Goal: Task Accomplishment & Management: Manage account settings

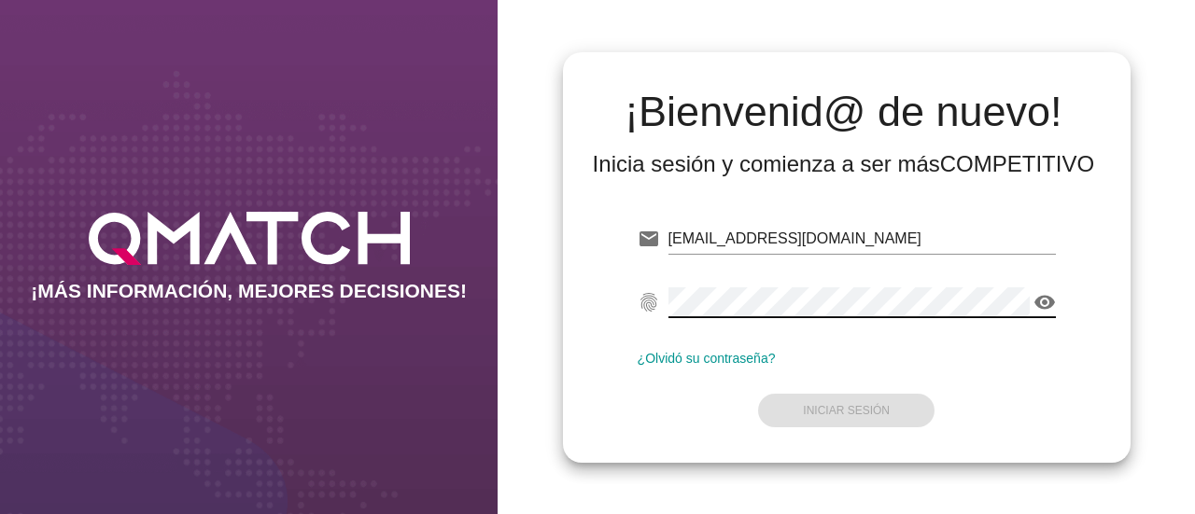
click at [1045, 309] on icon "visibility" at bounding box center [1044, 302] width 22 height 22
click at [1045, 309] on icon "visibility_off" at bounding box center [1044, 302] width 22 height 22
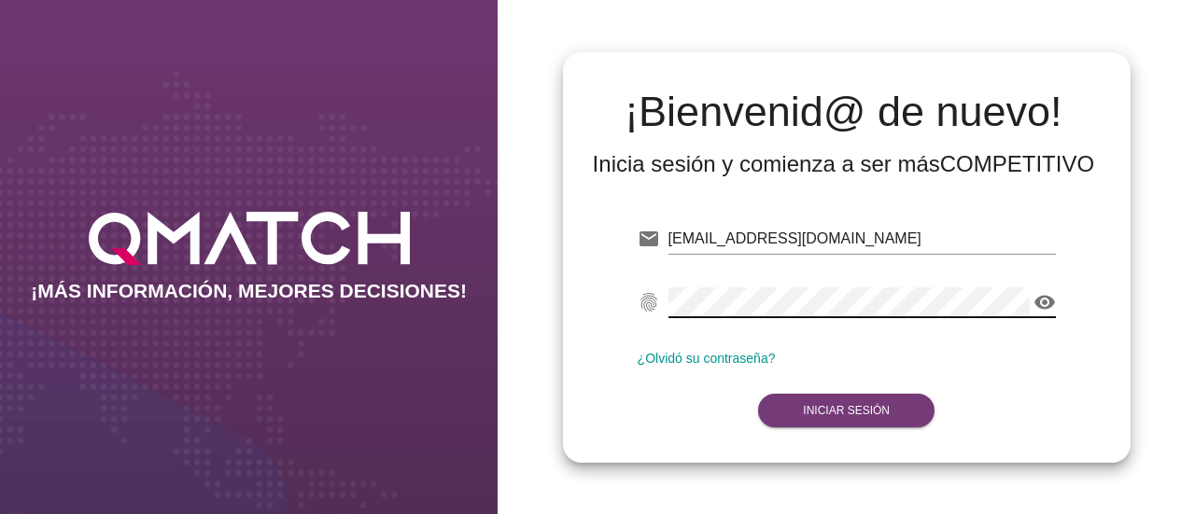
click at [847, 423] on button "Iniciar Sesión" at bounding box center [846, 411] width 176 height 34
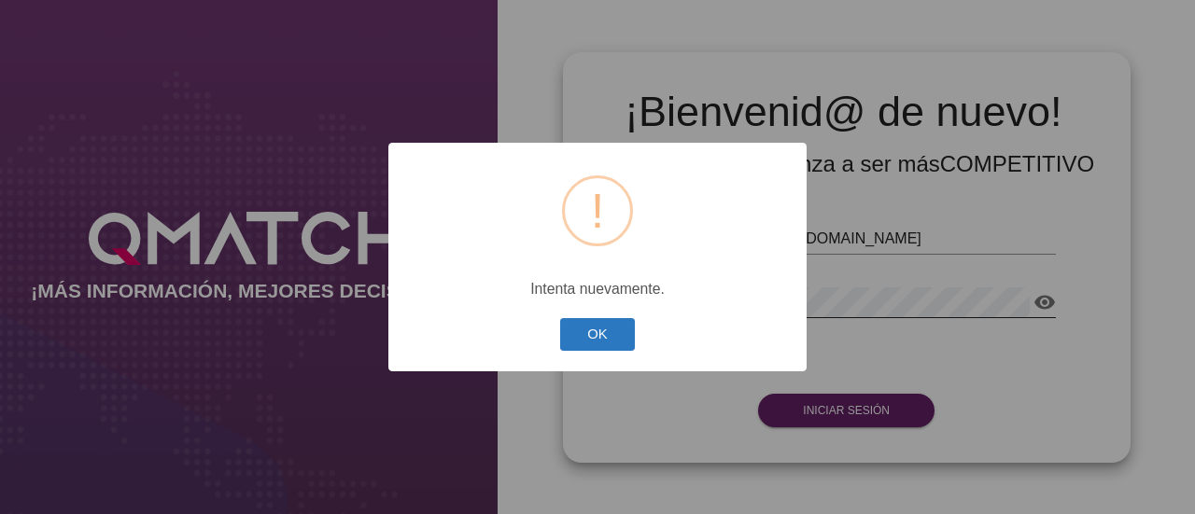
click at [623, 344] on button "OK" at bounding box center [598, 334] width 76 height 33
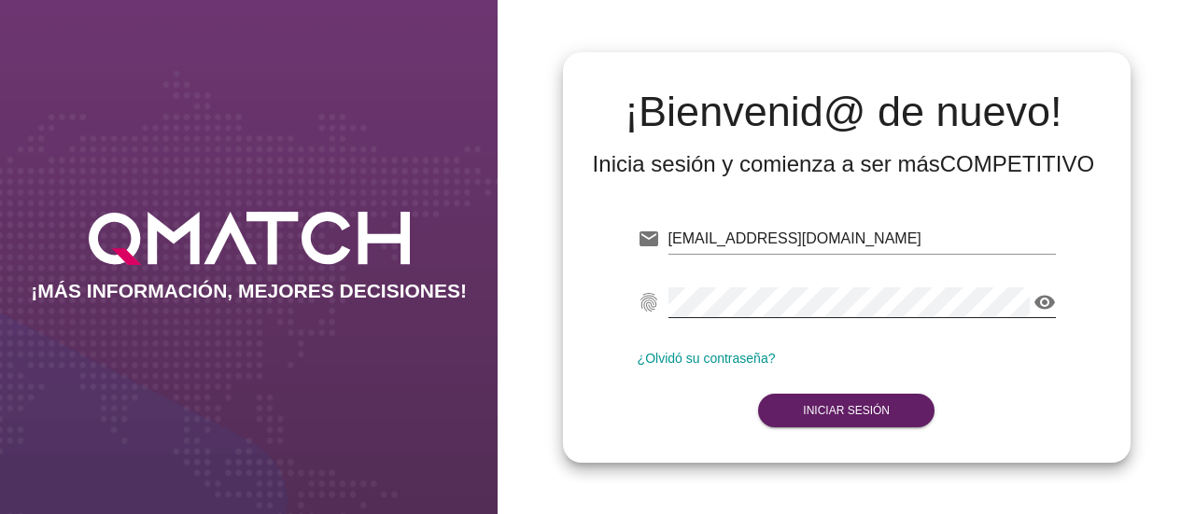
click at [1045, 289] on div "visibility" at bounding box center [861, 302] width 387 height 30
click at [1045, 309] on icon "visibility" at bounding box center [1044, 302] width 22 height 22
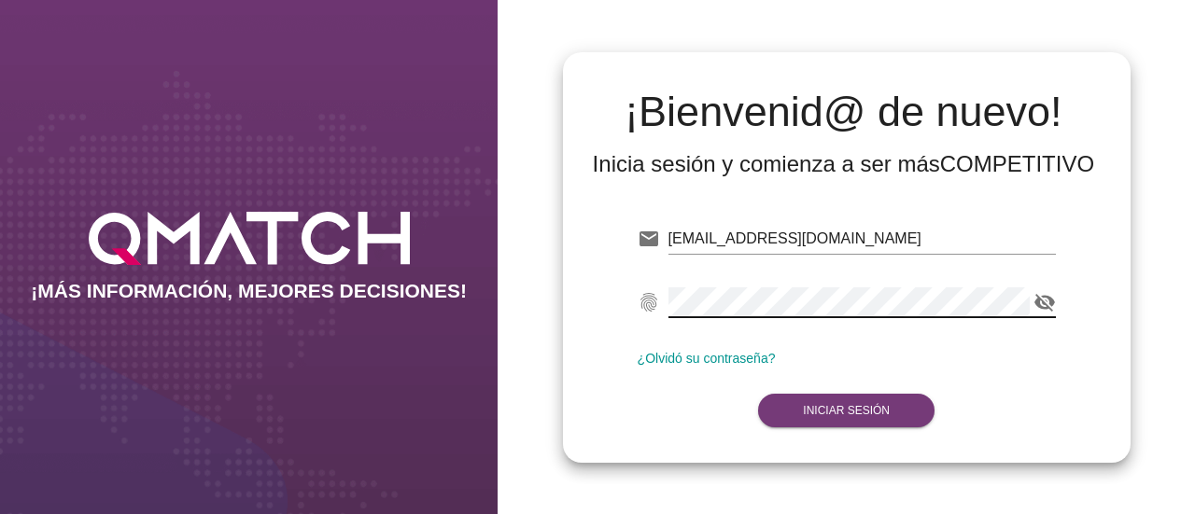
click at [890, 424] on button "Iniciar Sesión" at bounding box center [846, 411] width 176 height 34
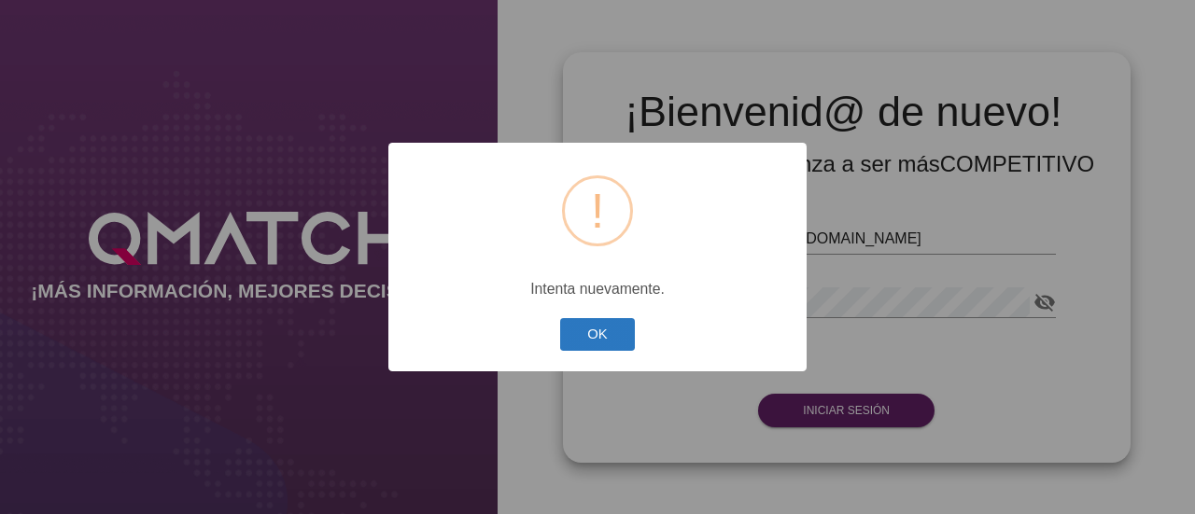
click at [592, 335] on button "OK" at bounding box center [598, 334] width 76 height 33
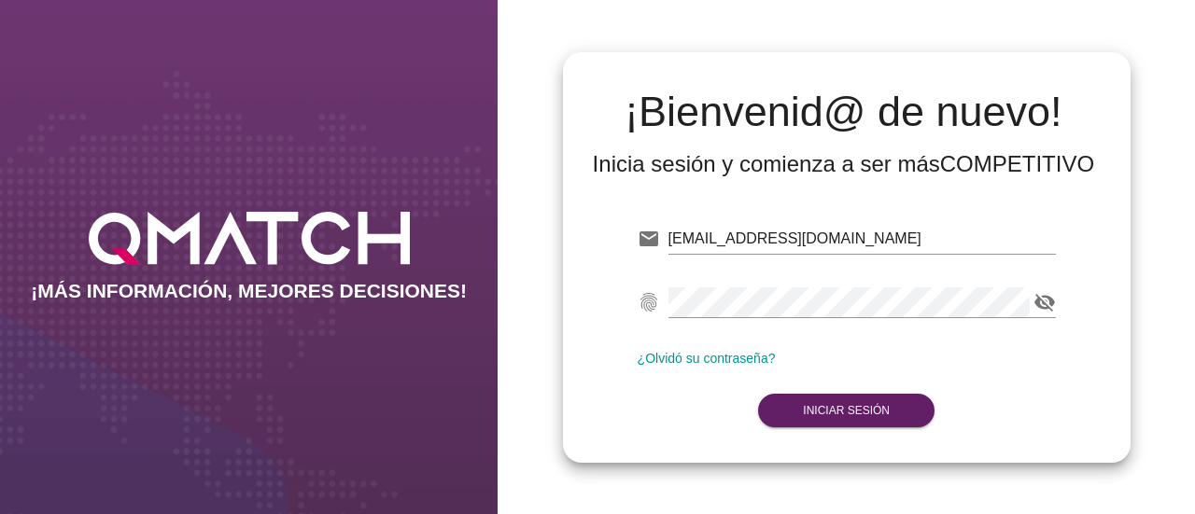
click at [831, 316] on div "visibility_off" at bounding box center [861, 302] width 387 height 30
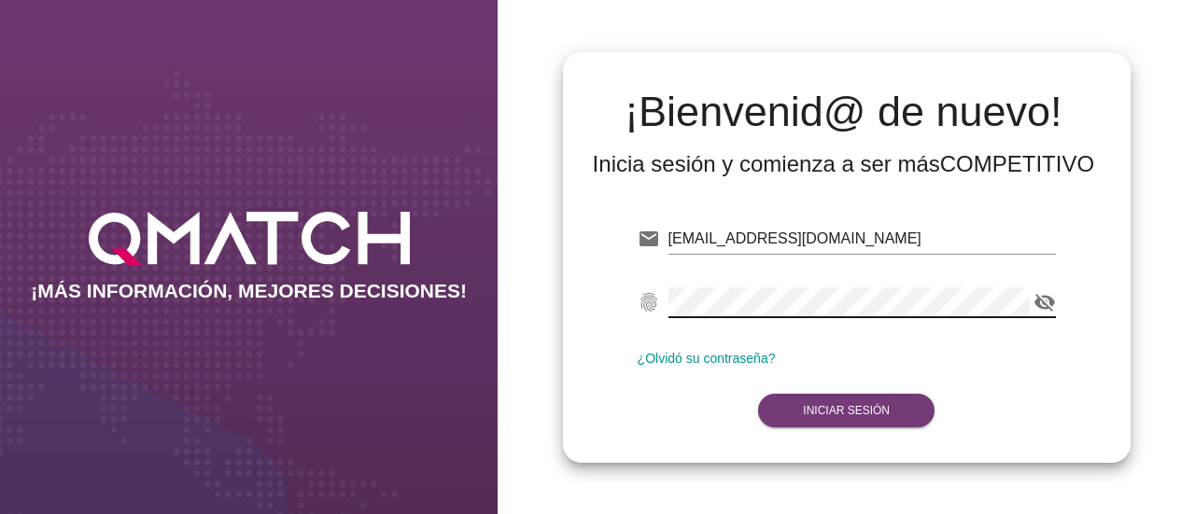
click at [823, 409] on strong "Iniciar Sesión" at bounding box center [846, 410] width 87 height 13
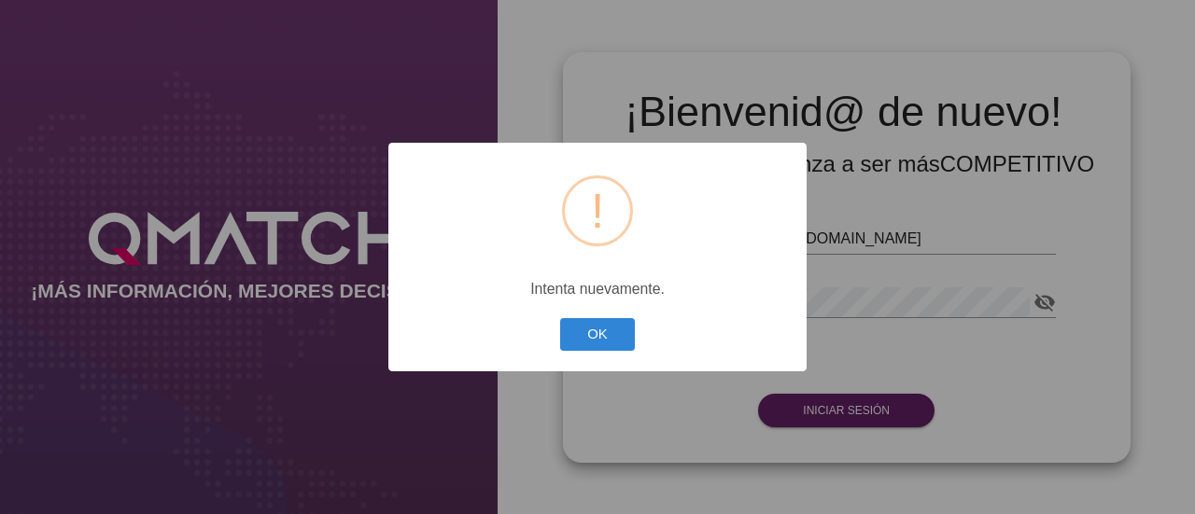
click at [635, 334] on div "OK Cancel" at bounding box center [597, 334] width 84 height 41
click at [613, 335] on button "OK" at bounding box center [598, 334] width 76 height 33
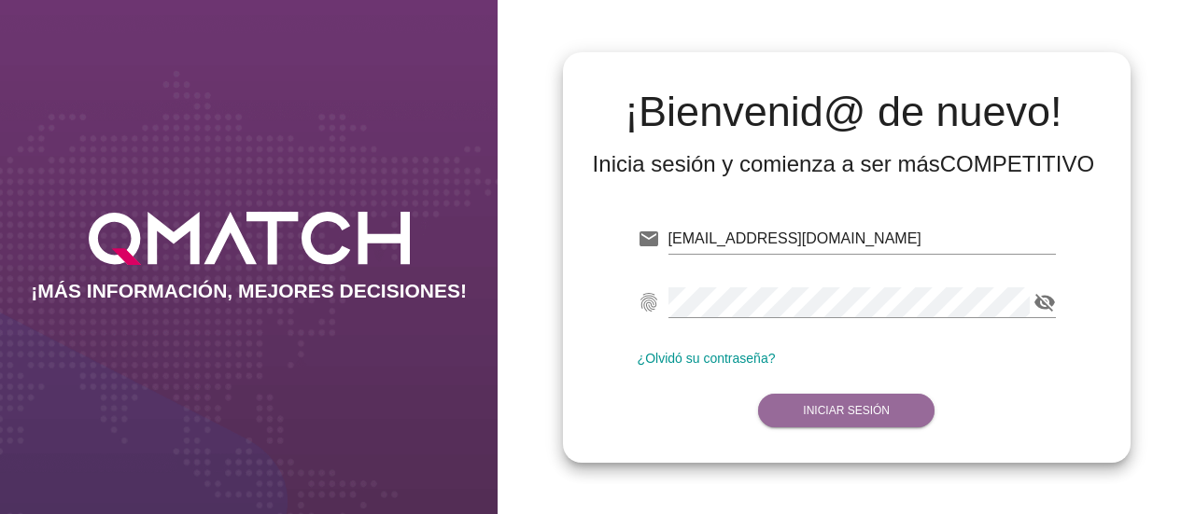
click at [915, 410] on button "Iniciar Sesión" at bounding box center [846, 411] width 176 height 34
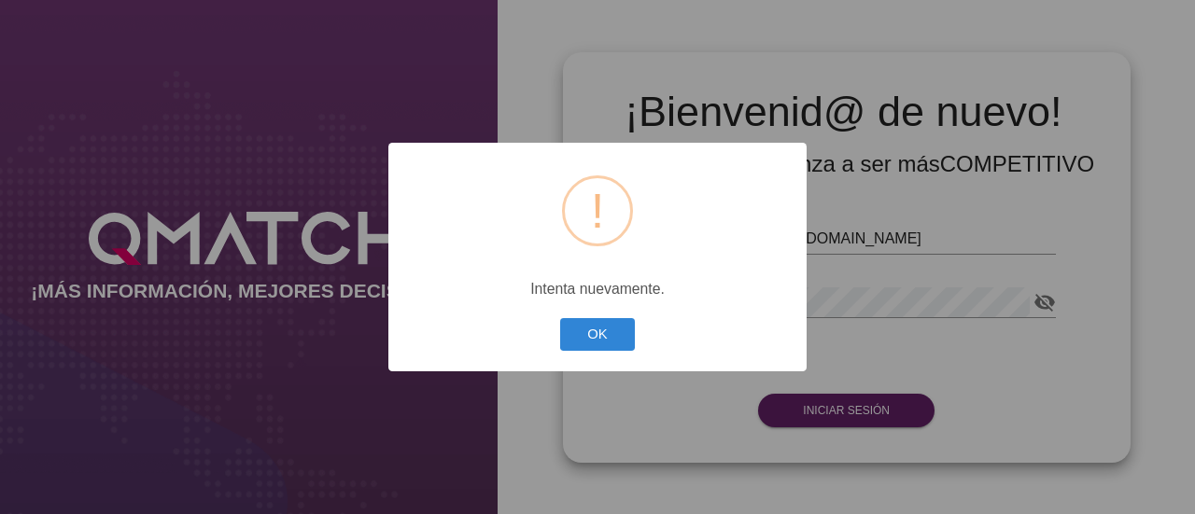
click at [573, 312] on div "? ! i × Intenta nuevamente. OK Cancel" at bounding box center [597, 257] width 418 height 229
click at [574, 330] on button "OK" at bounding box center [598, 334] width 76 height 33
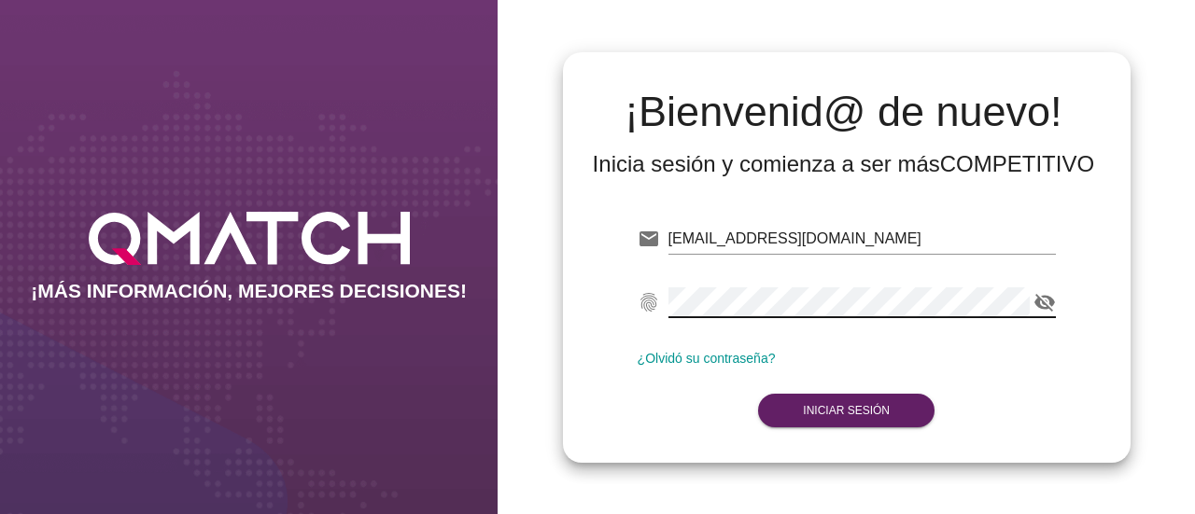
click at [643, 294] on div "fingerprint visibility_off" at bounding box center [846, 306] width 418 height 60
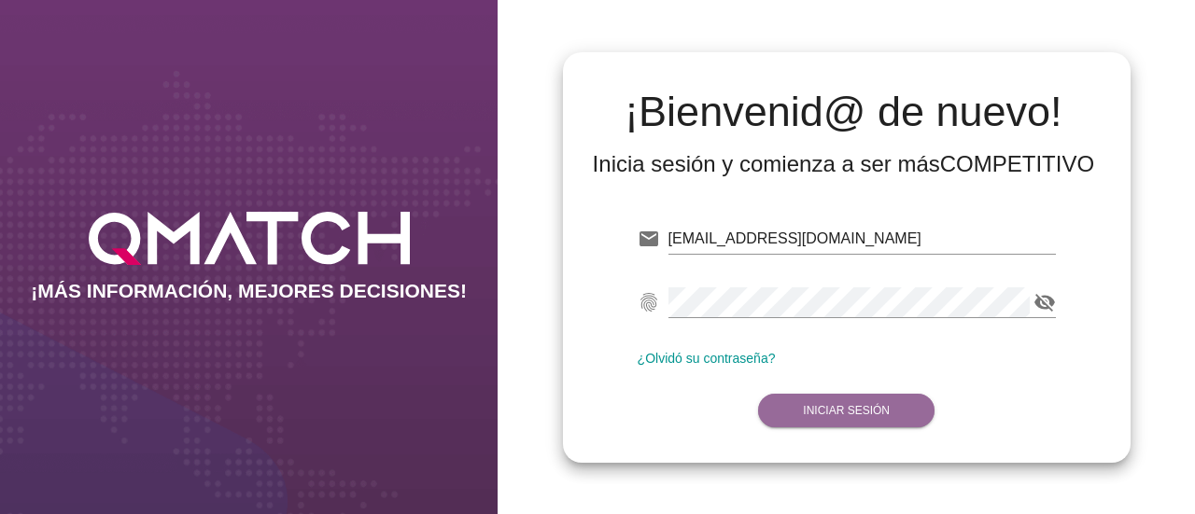
click at [853, 419] on button "Iniciar Sesión" at bounding box center [846, 411] width 176 height 34
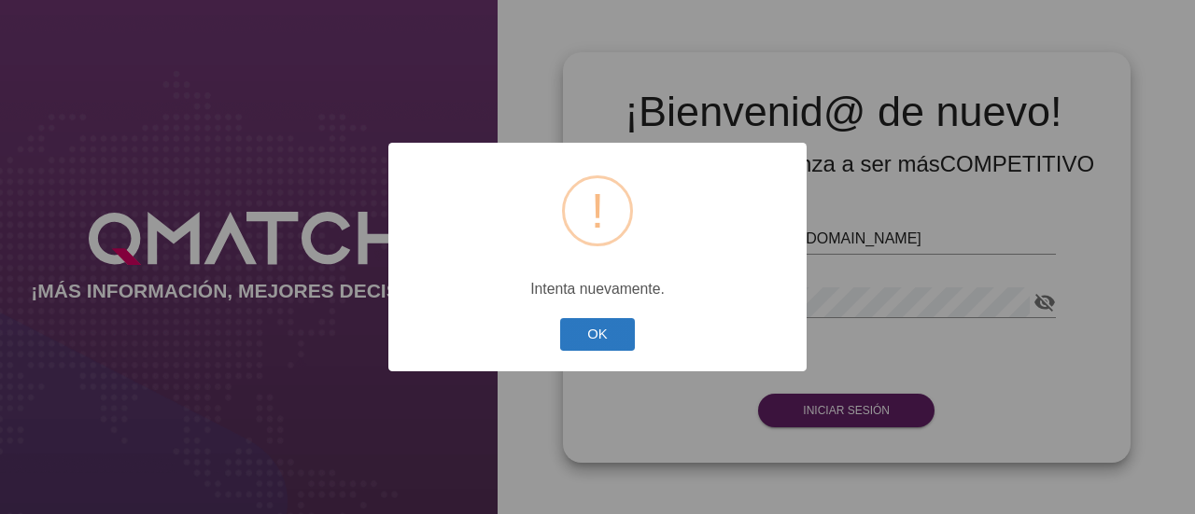
click at [612, 333] on button "OK" at bounding box center [598, 334] width 76 height 33
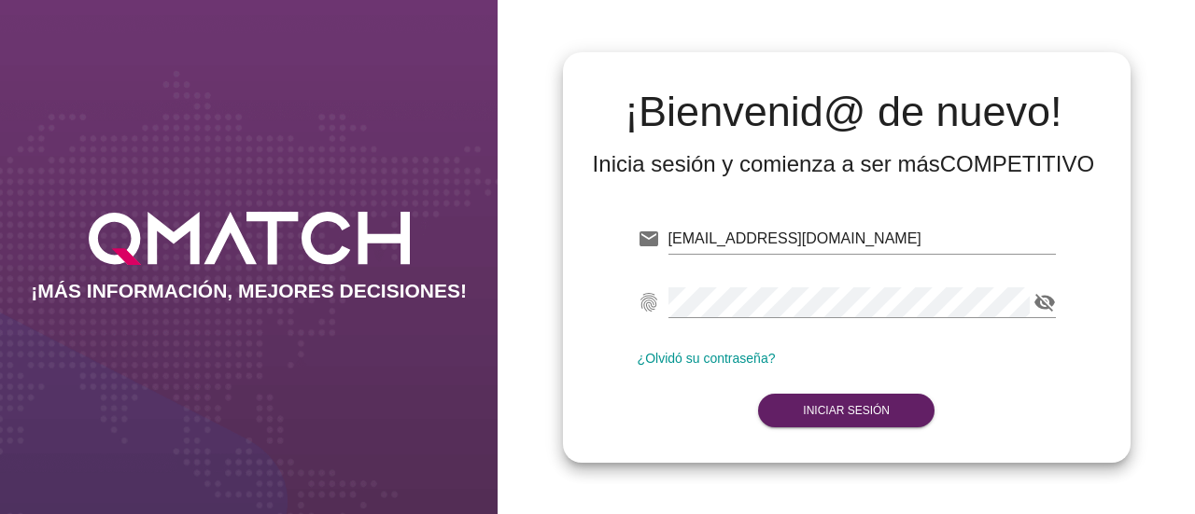
click at [713, 357] on link "¿Olvidó su contraseña?" at bounding box center [706, 358] width 138 height 15
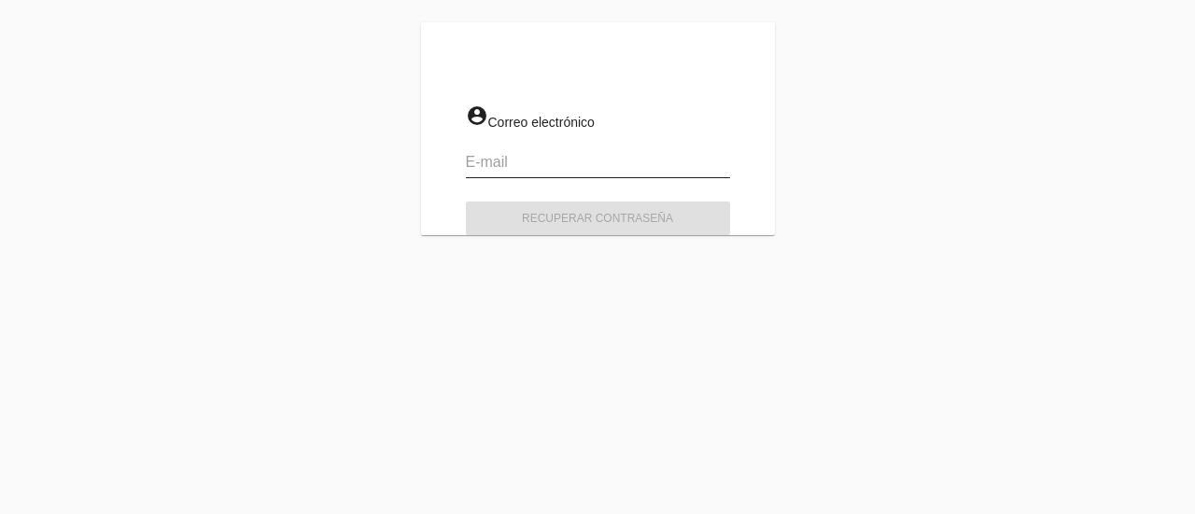
click at [506, 162] on input "email" at bounding box center [598, 162] width 264 height 30
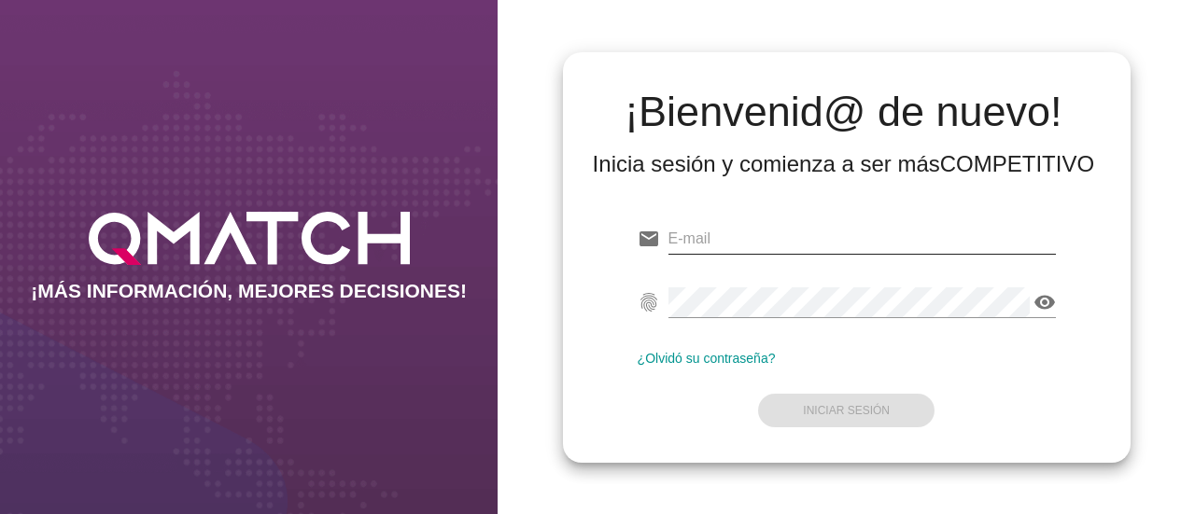
click at [714, 242] on input "email" at bounding box center [861, 239] width 387 height 30
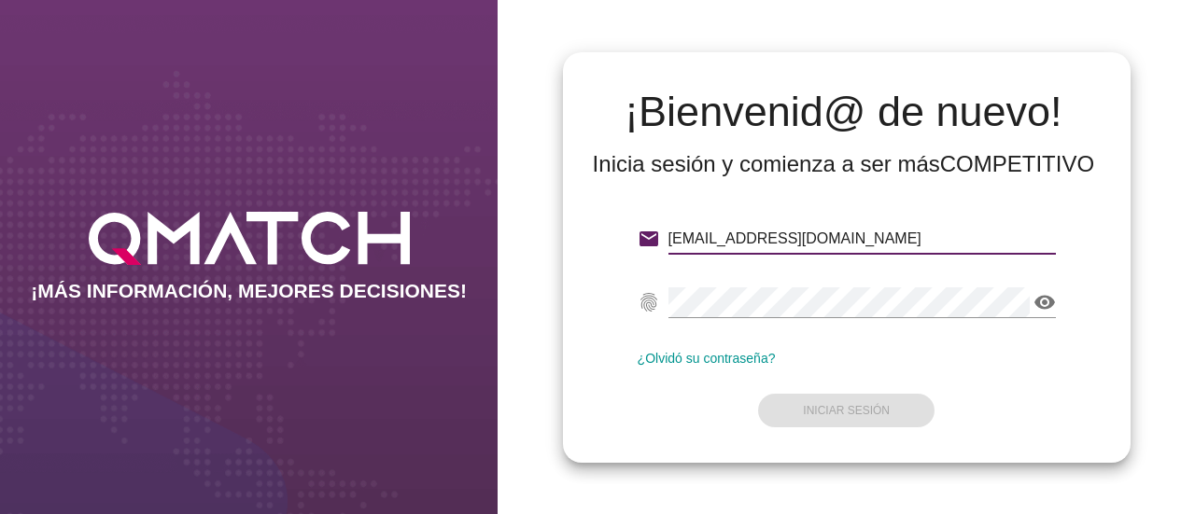
type input "[EMAIL_ADDRESS][DOMAIN_NAME]"
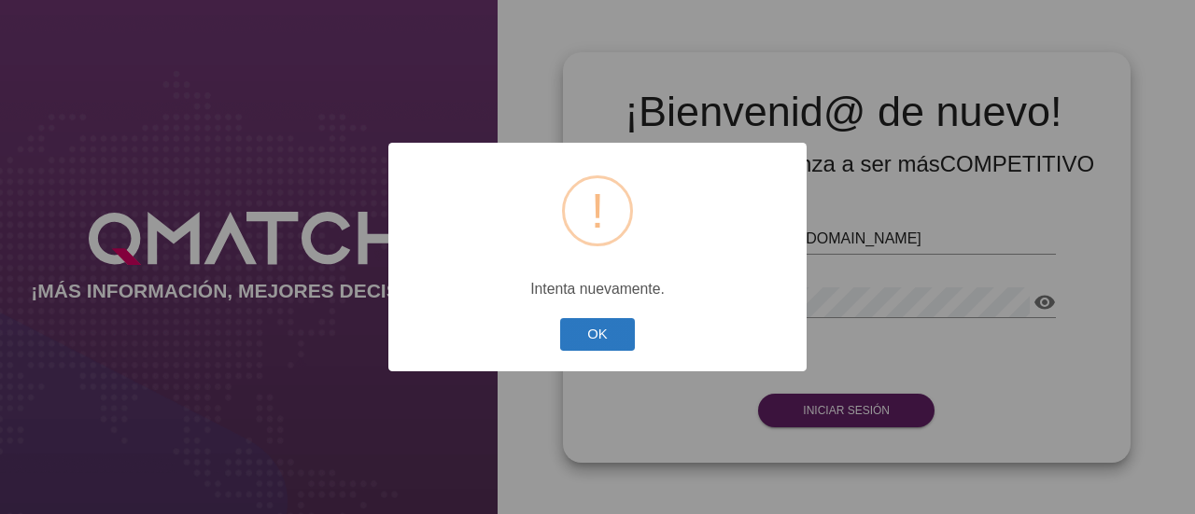
click at [603, 327] on button "OK" at bounding box center [598, 334] width 76 height 33
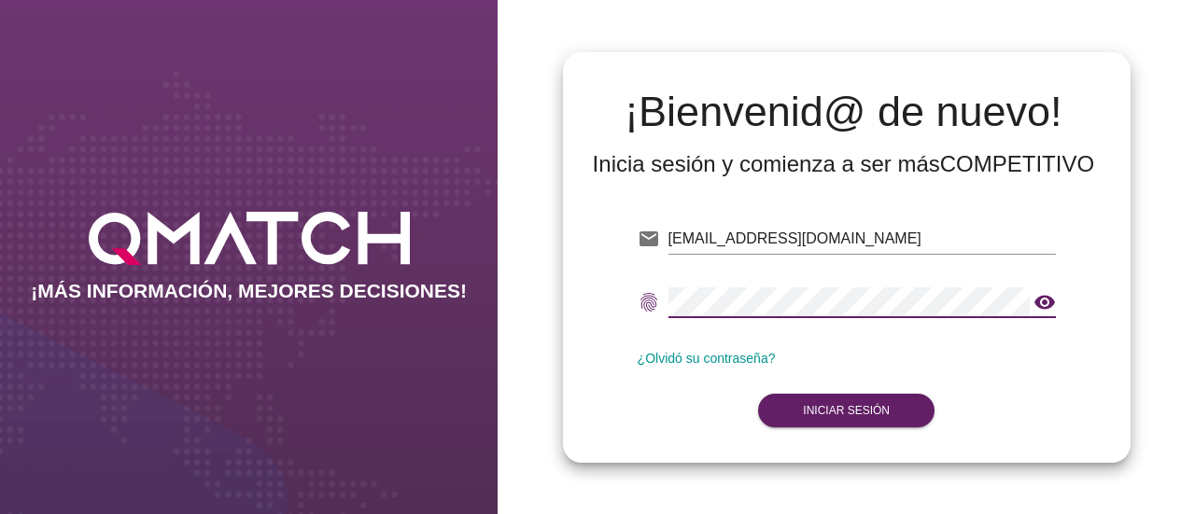
click at [1042, 301] on icon "visibility" at bounding box center [1044, 302] width 22 height 22
click at [841, 402] on button "Iniciar Sesión" at bounding box center [846, 411] width 176 height 34
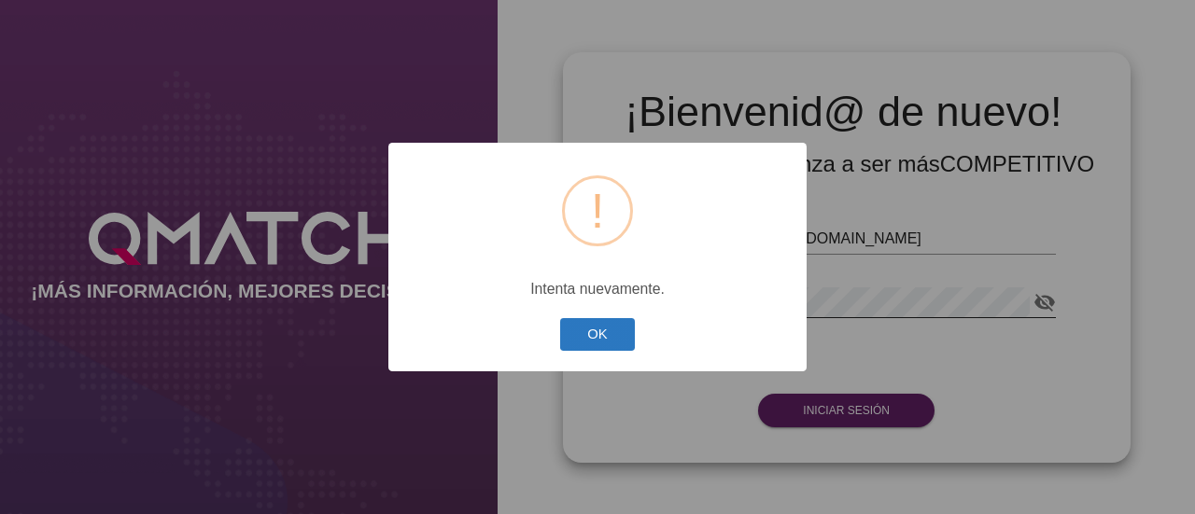
click at [622, 333] on button "OK" at bounding box center [598, 334] width 76 height 33
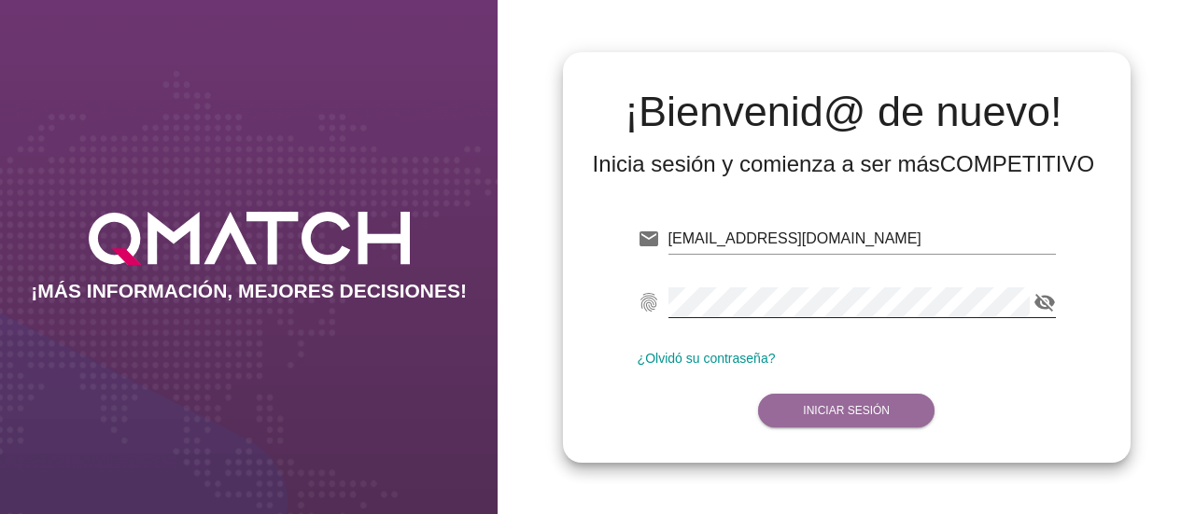
click at [827, 402] on button "Iniciar Sesión" at bounding box center [846, 411] width 176 height 34
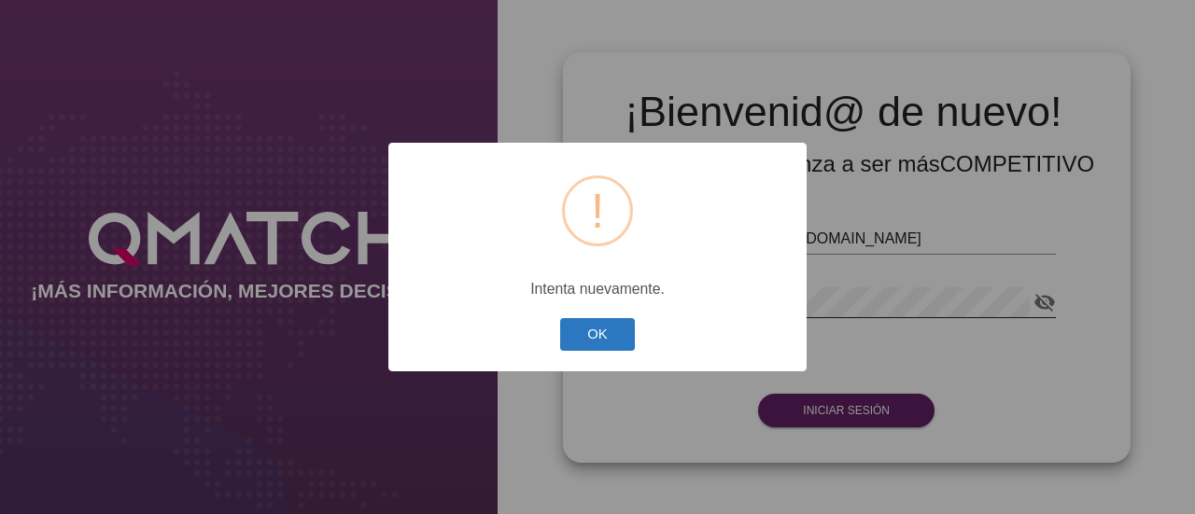
click at [595, 337] on button "OK" at bounding box center [598, 334] width 76 height 33
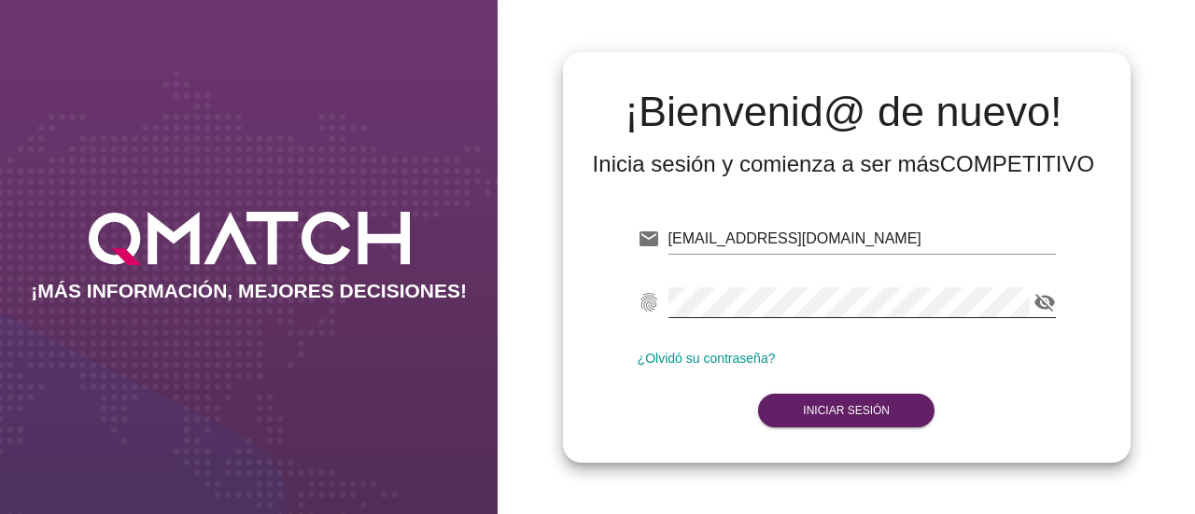
click at [681, 361] on link "¿Olvidó su contraseña?" at bounding box center [706, 358] width 138 height 15
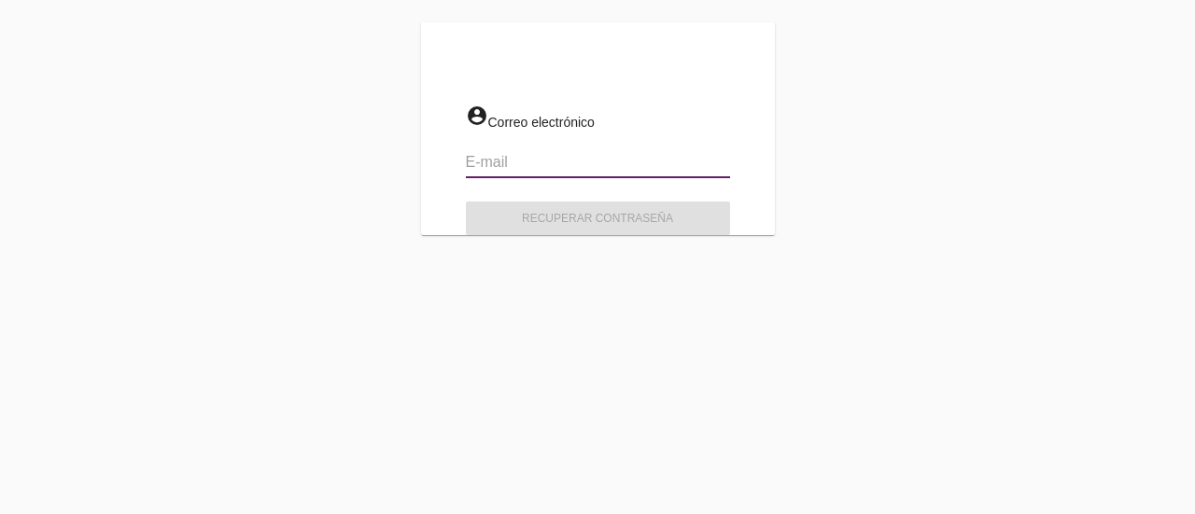
click at [535, 154] on input "email" at bounding box center [598, 162] width 264 height 30
click at [535, 154] on input "fhuerta" at bounding box center [598, 162] width 264 height 30
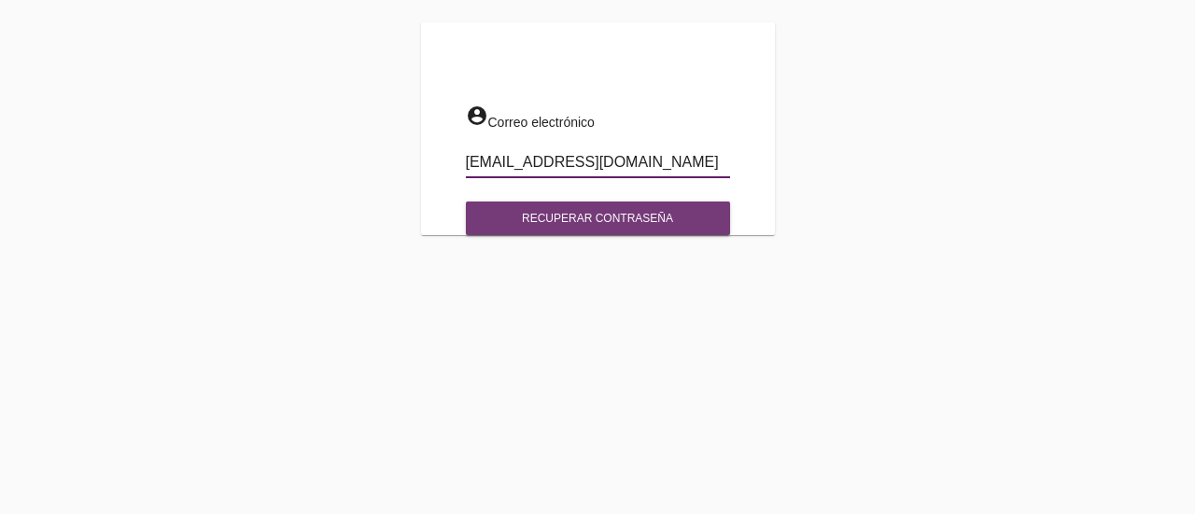
type input "[EMAIL_ADDRESS][DOMAIN_NAME]"
click at [532, 205] on button "Recuperar contraseña" at bounding box center [598, 219] width 264 height 34
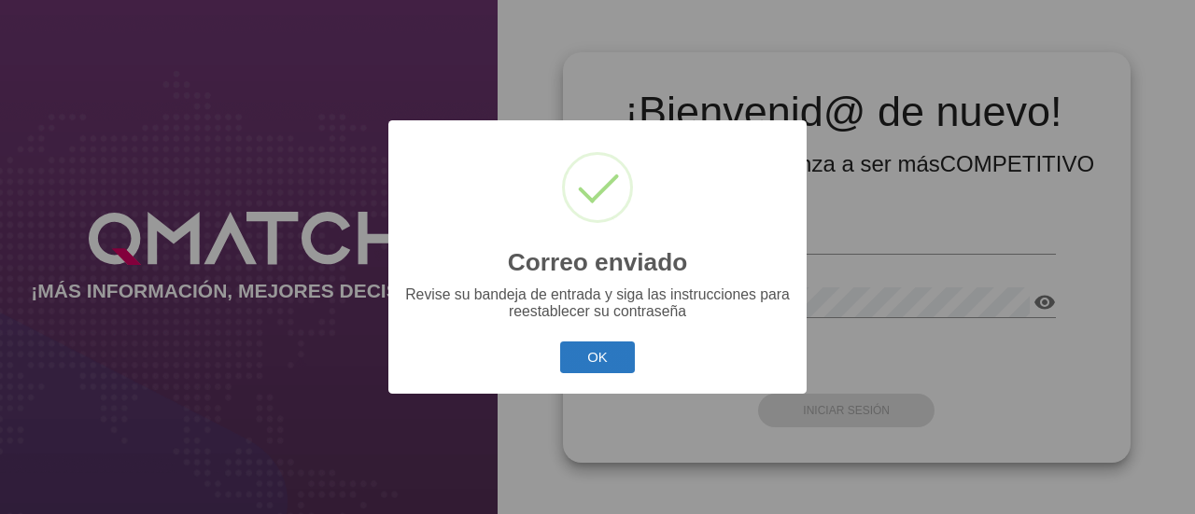
click at [584, 367] on button "OK" at bounding box center [598, 358] width 76 height 33
